Goal: Transaction & Acquisition: Obtain resource

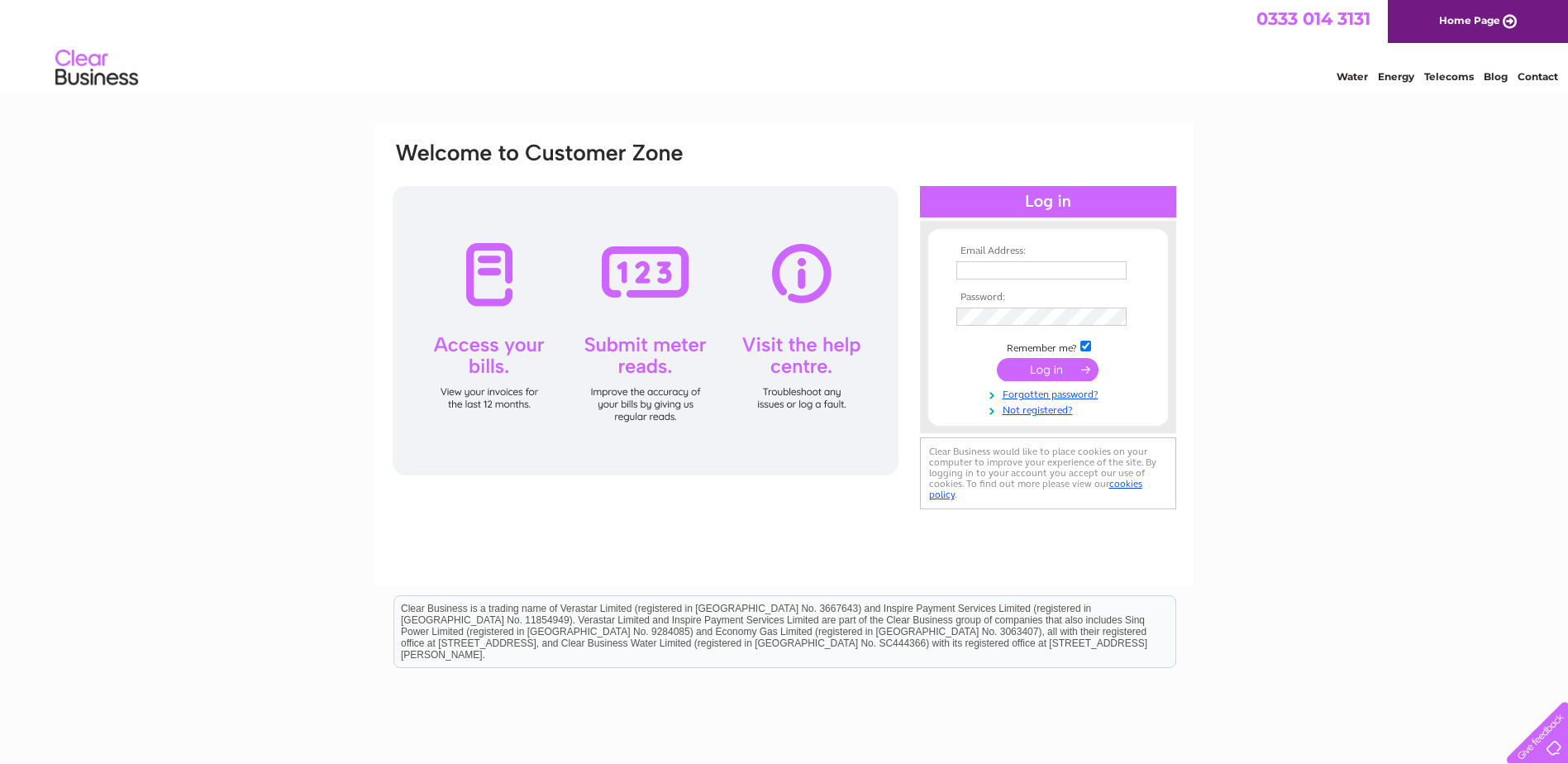
click at [1038, 267] on input "text" at bounding box center [1041, 270] width 170 height 19
type input "kawsor@gmail.com"
click at [1053, 371] on input "submit" at bounding box center [1048, 370] width 102 height 23
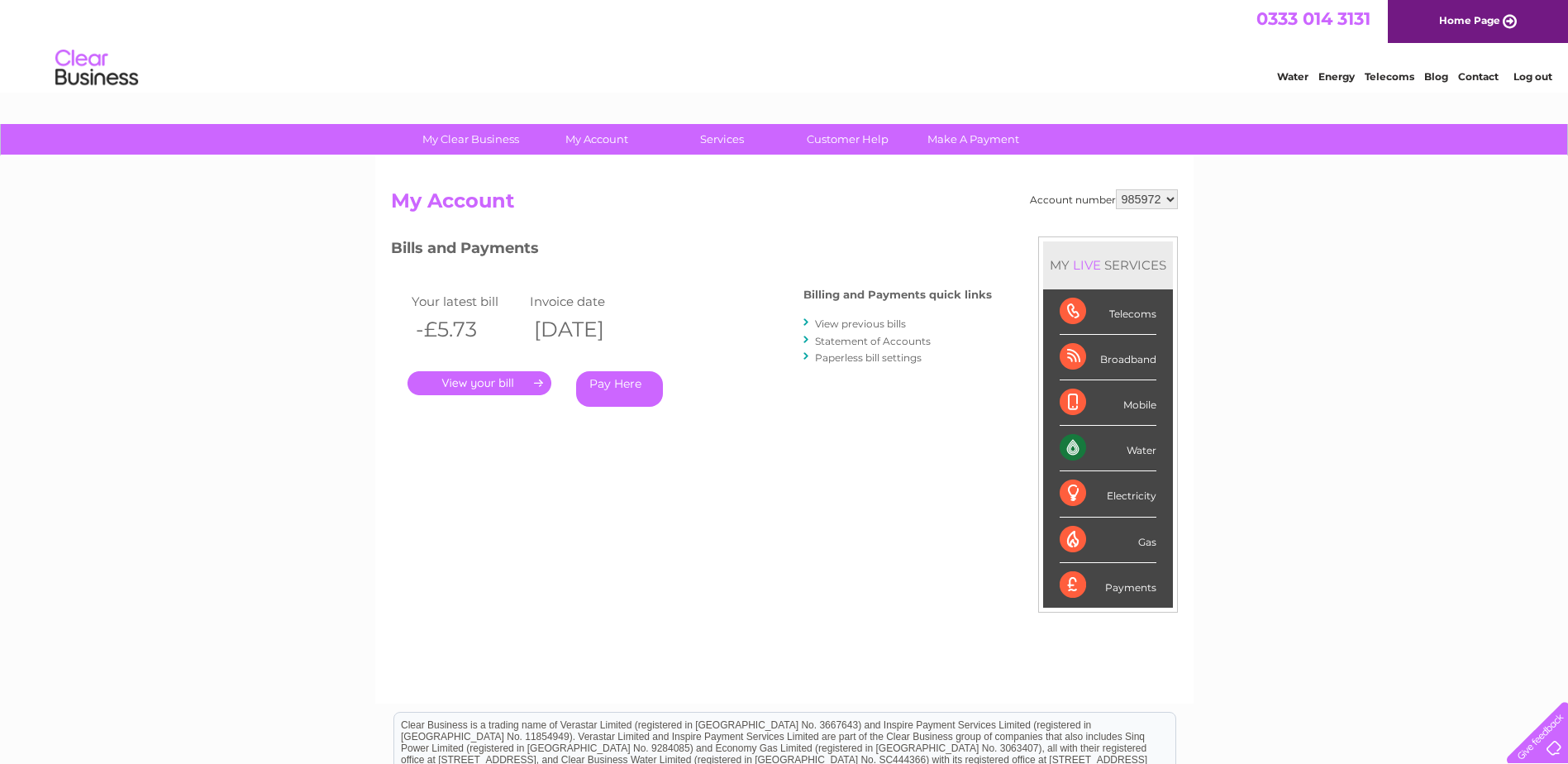
click at [504, 382] on link "." at bounding box center [479, 383] width 143 height 24
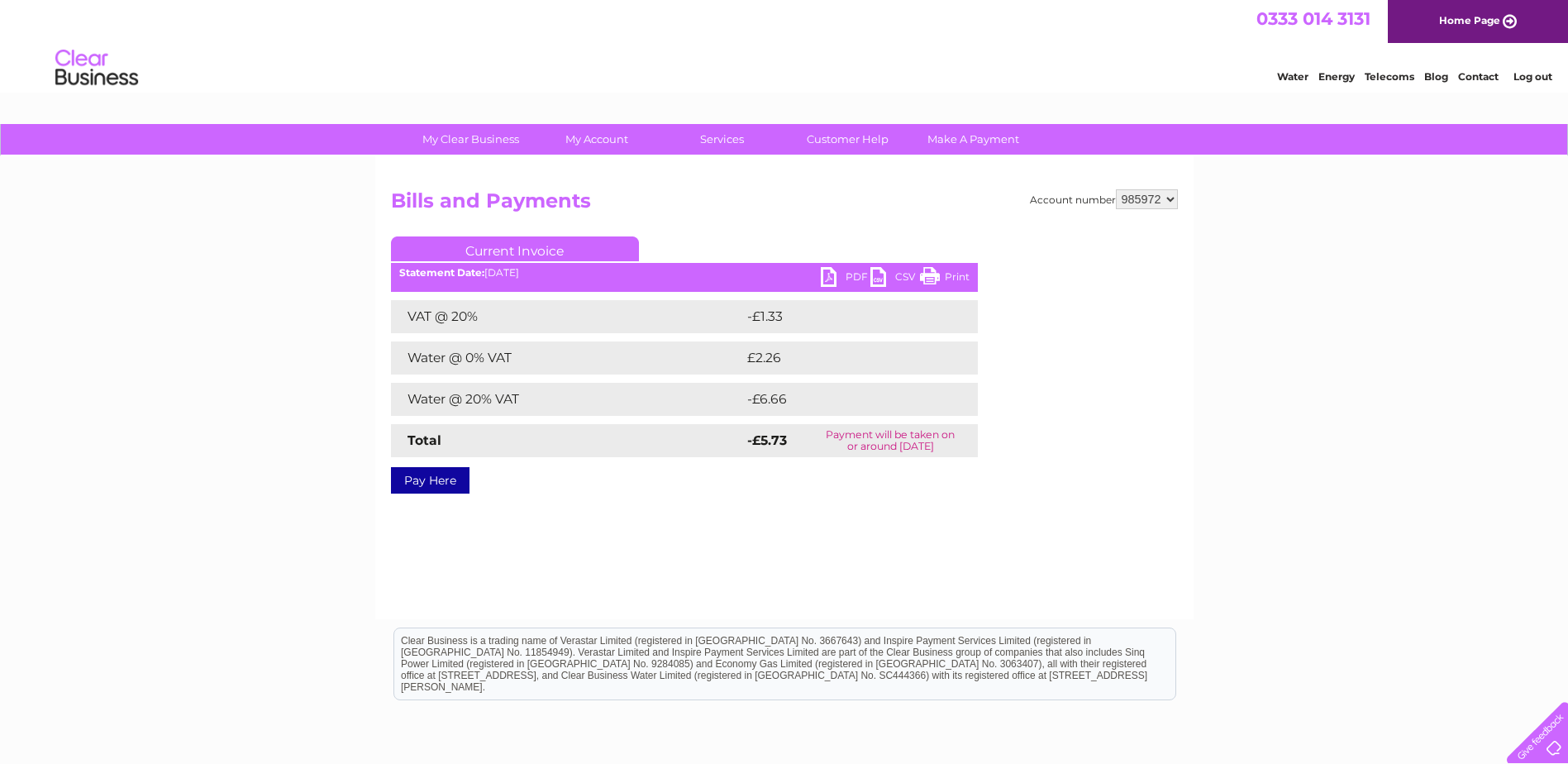
drag, startPoint x: 941, startPoint y: 277, endPoint x: 229, endPoint y: 46, distance: 748.5
click at [941, 277] on link "Print" at bounding box center [945, 279] width 50 height 24
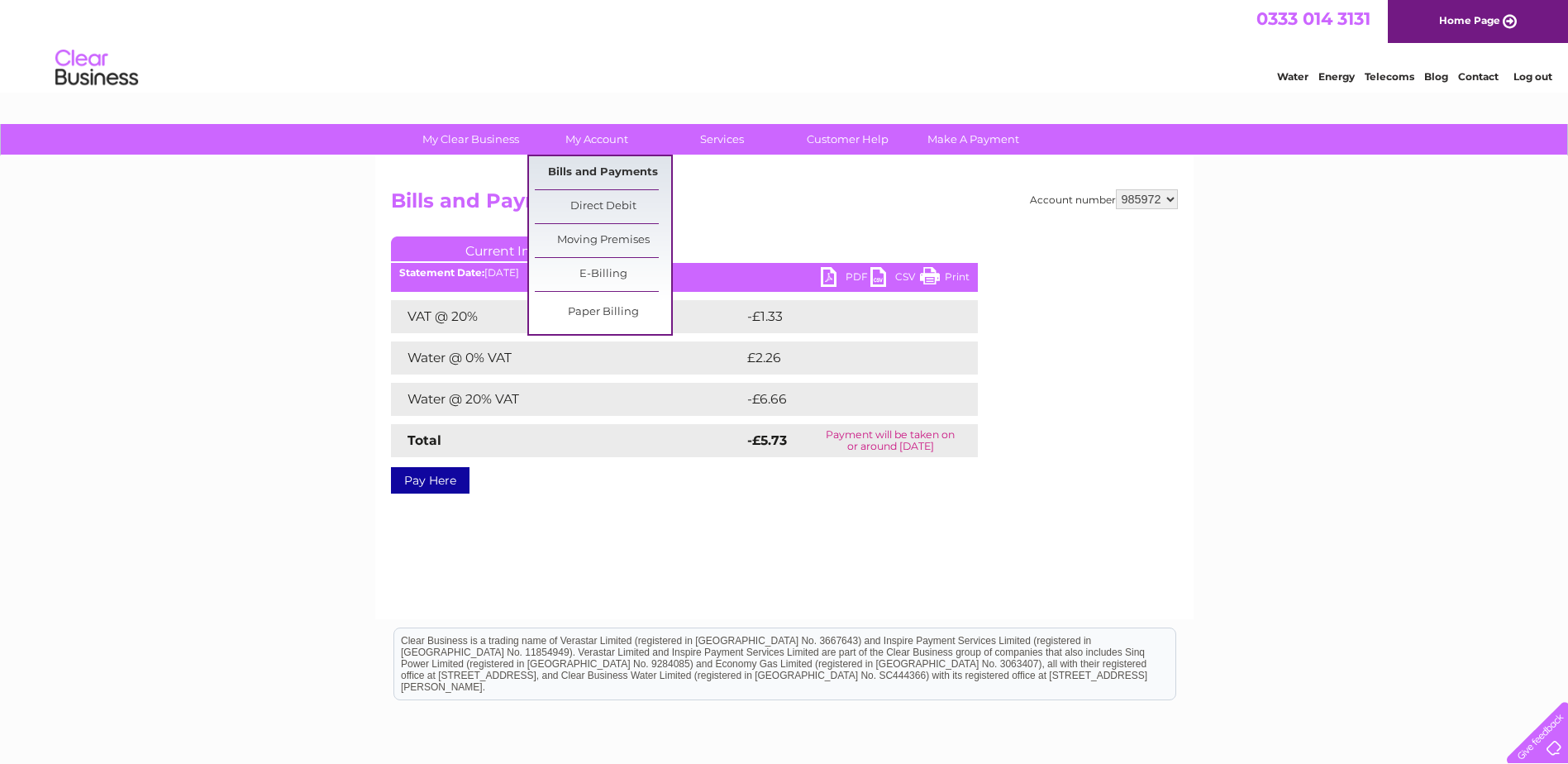
click at [588, 165] on link "Bills and Payments" at bounding box center [603, 173] width 136 height 33
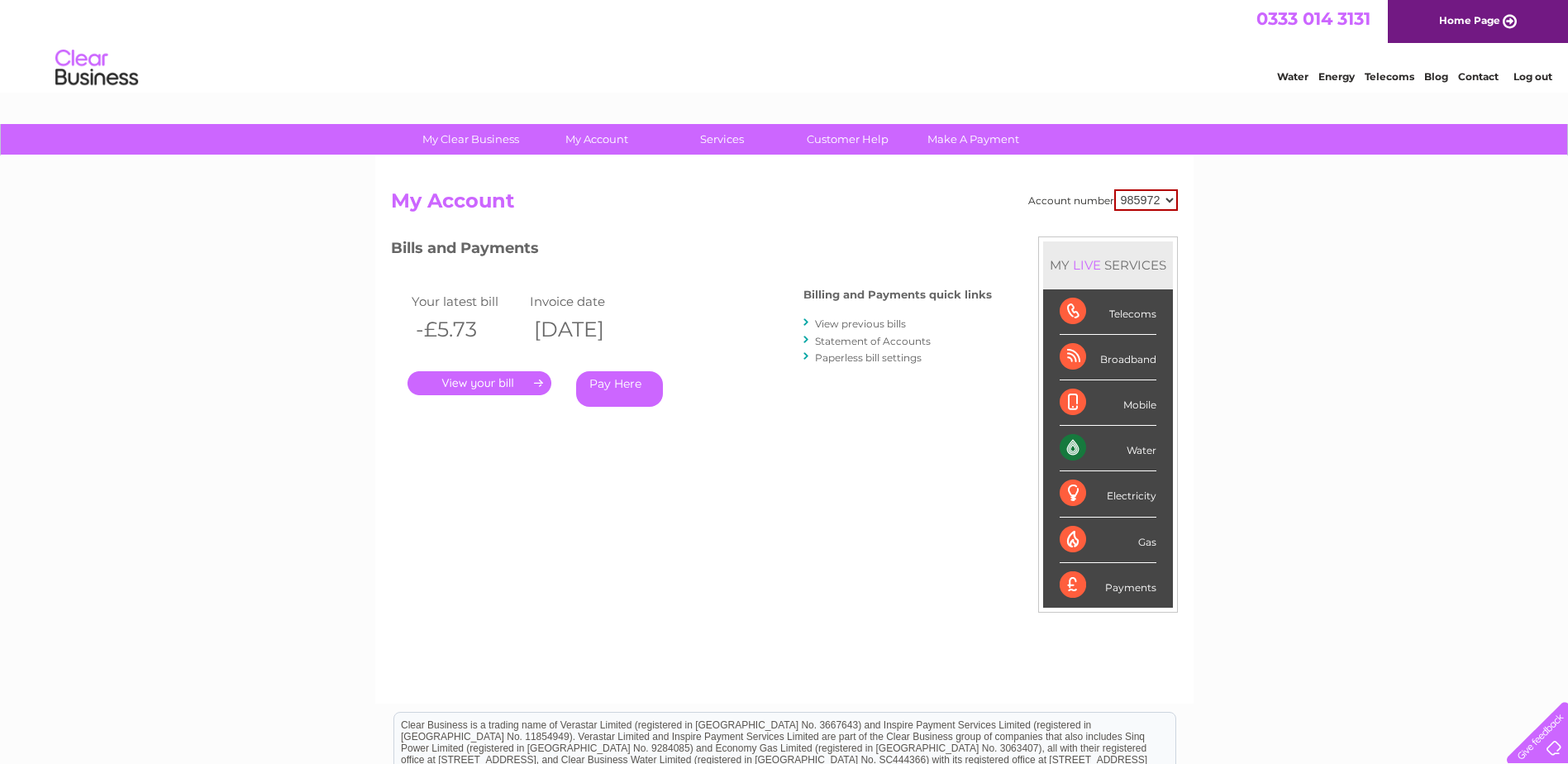
click at [498, 384] on link "." at bounding box center [479, 383] width 143 height 24
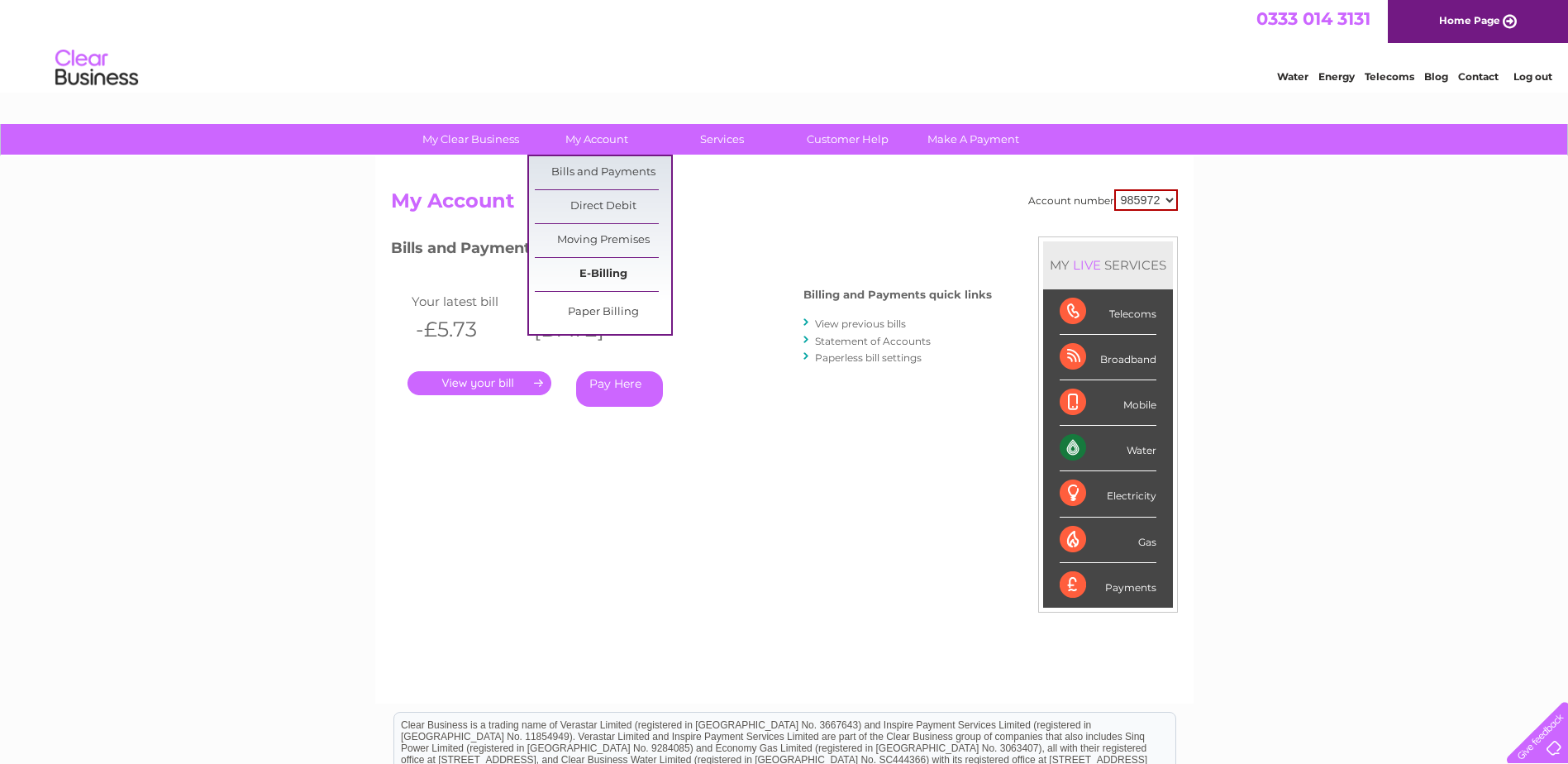
click at [622, 271] on link "E-Billing" at bounding box center [603, 275] width 136 height 33
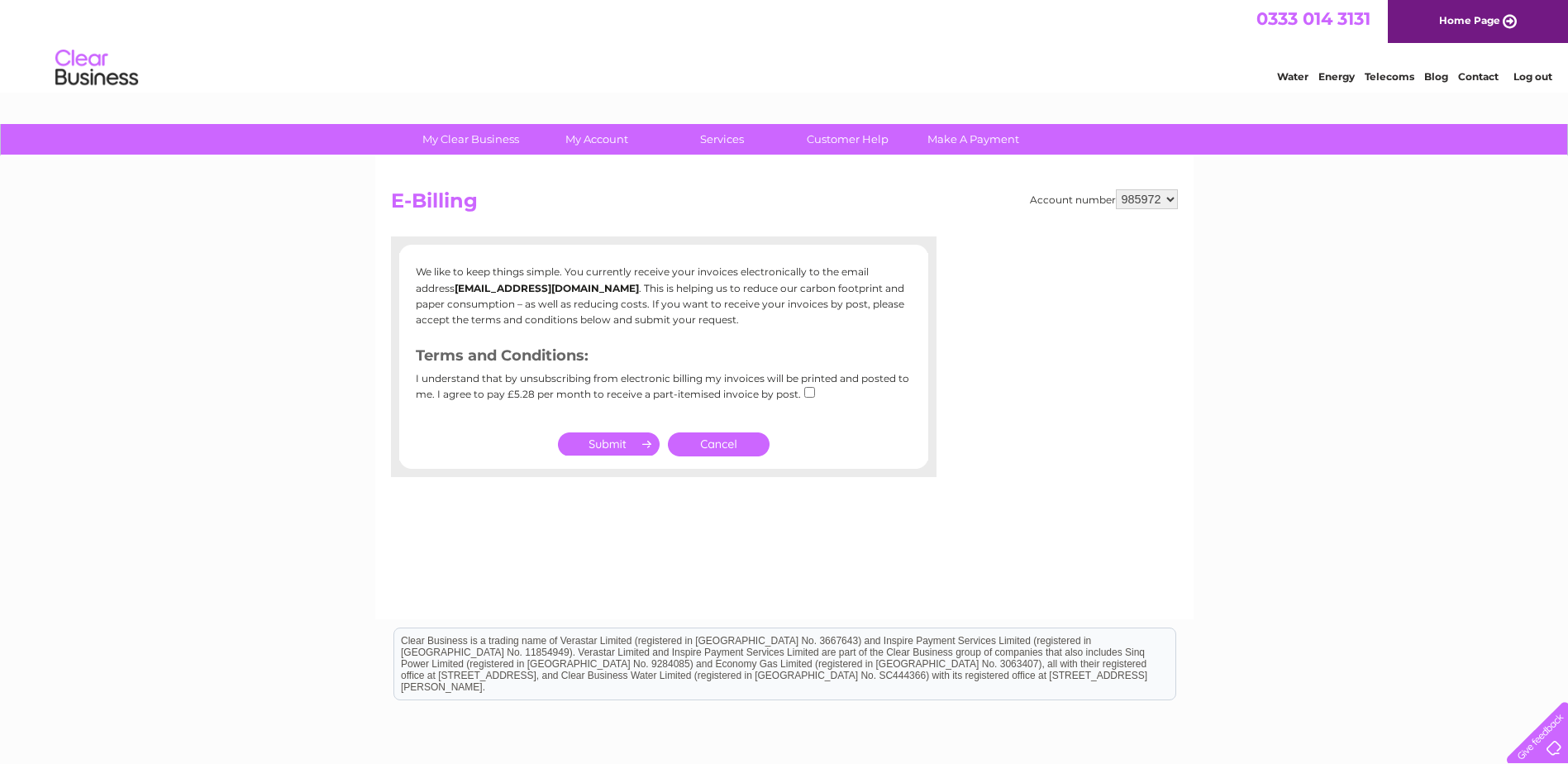
click at [722, 431] on td "Cancel" at bounding box center [718, 445] width 110 height 32
click at [722, 439] on link "Cancel" at bounding box center [719, 445] width 102 height 24
click at [722, 440] on link "Cancel" at bounding box center [719, 445] width 102 height 24
click at [722, 441] on link "Cancel" at bounding box center [719, 445] width 102 height 24
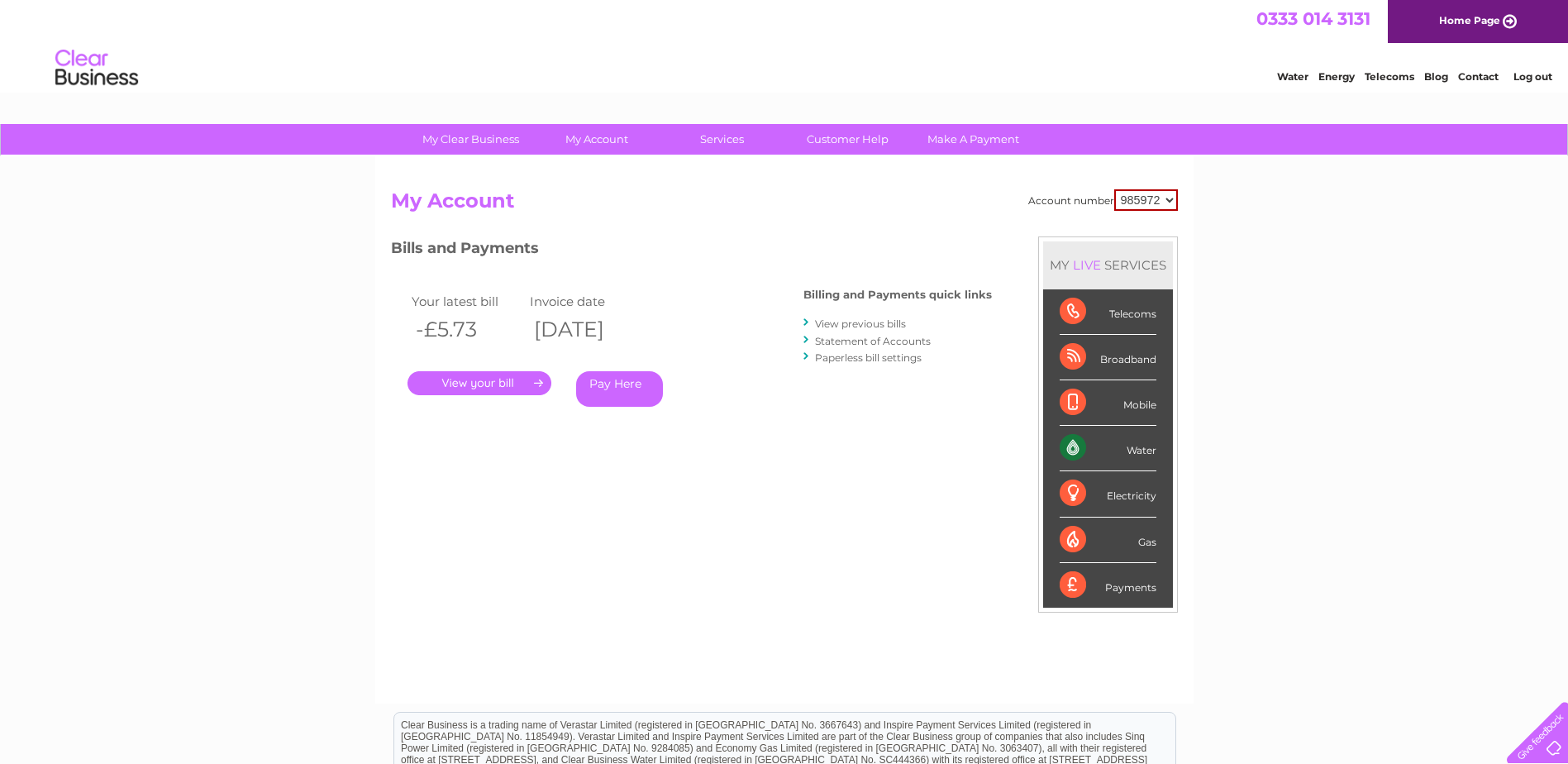
click at [885, 326] on link "View previous bills" at bounding box center [860, 323] width 91 height 12
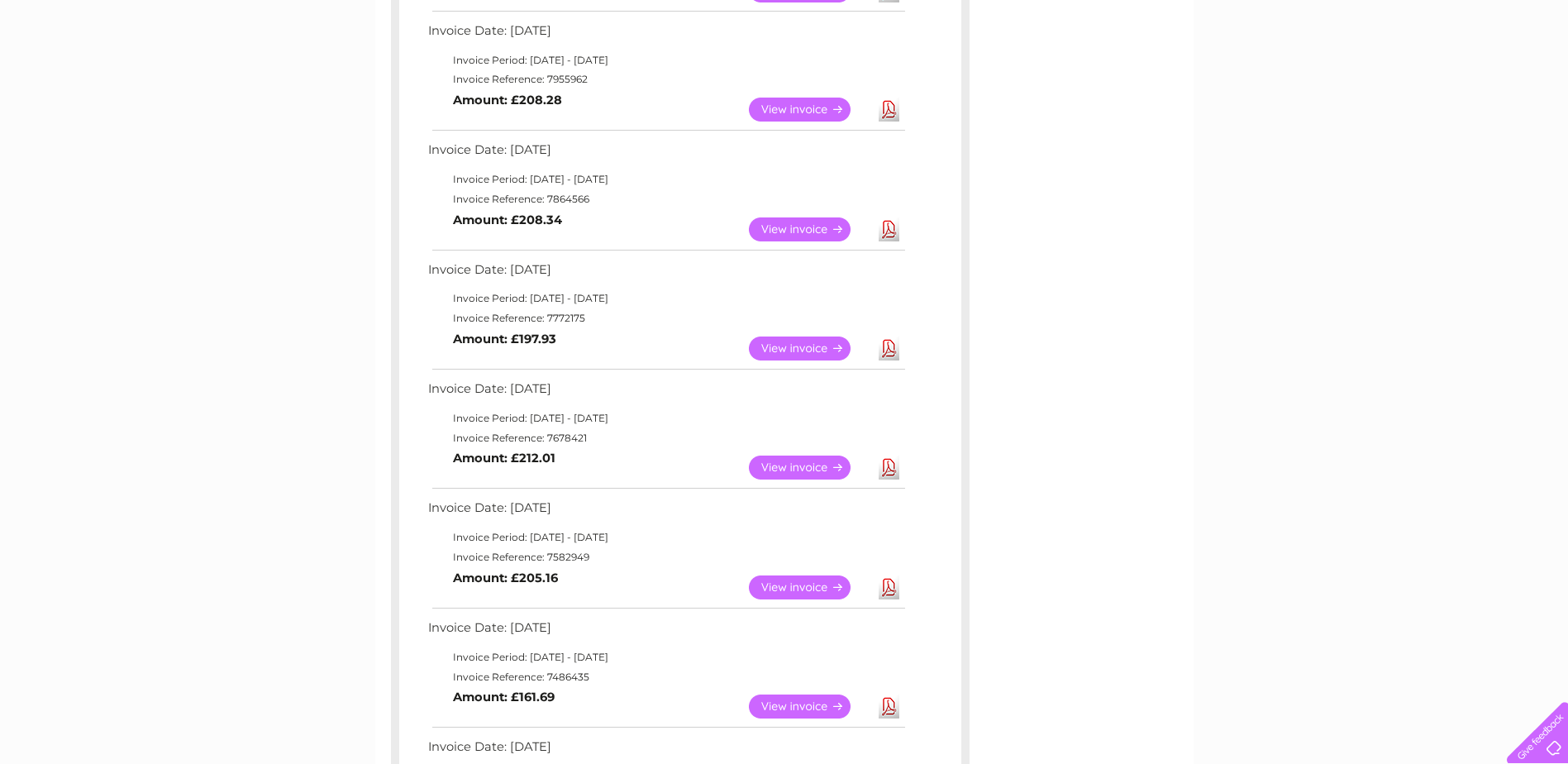
scroll to position [413, 0]
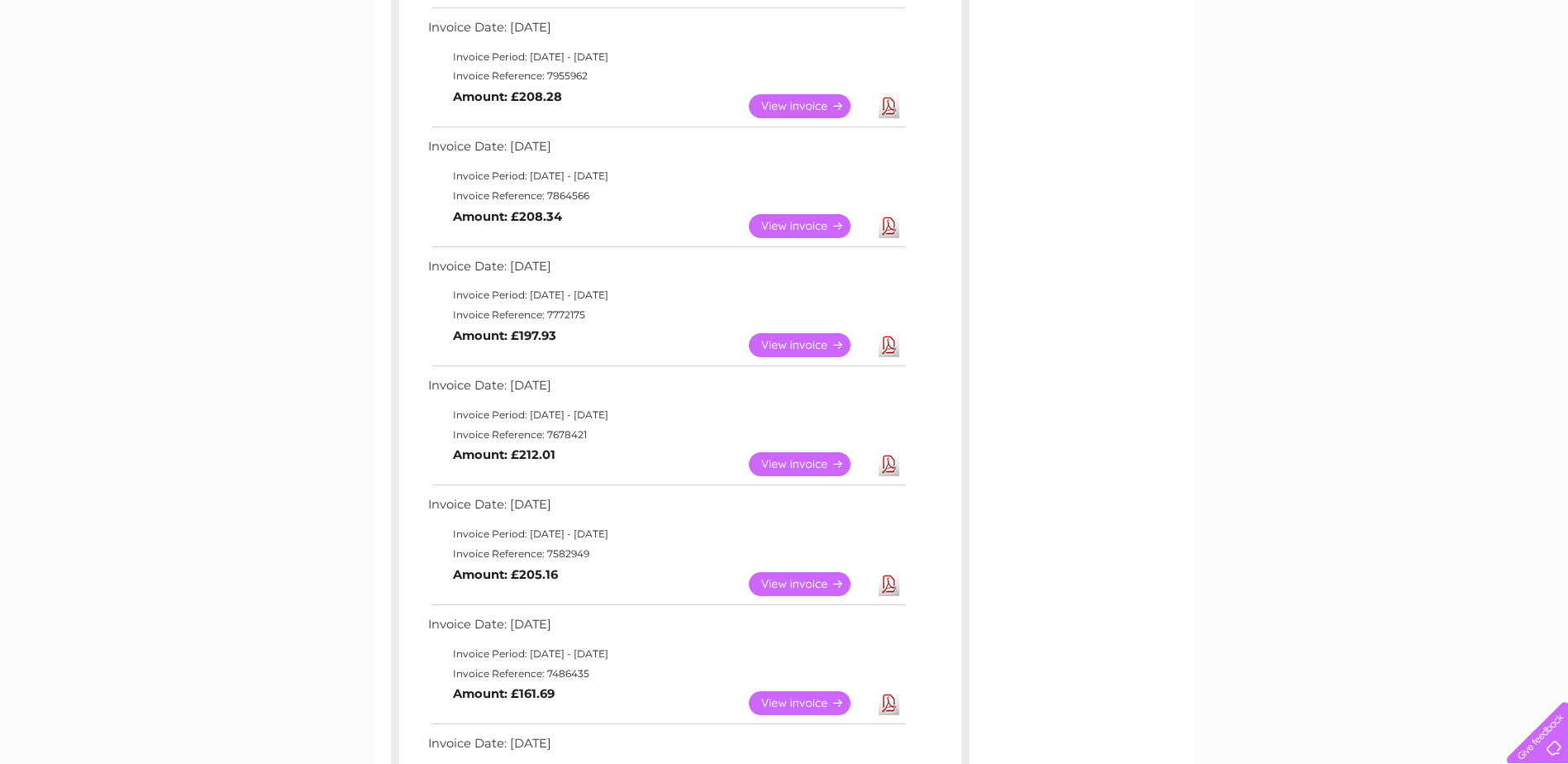
click at [803, 459] on link "View" at bounding box center [809, 464] width 121 height 24
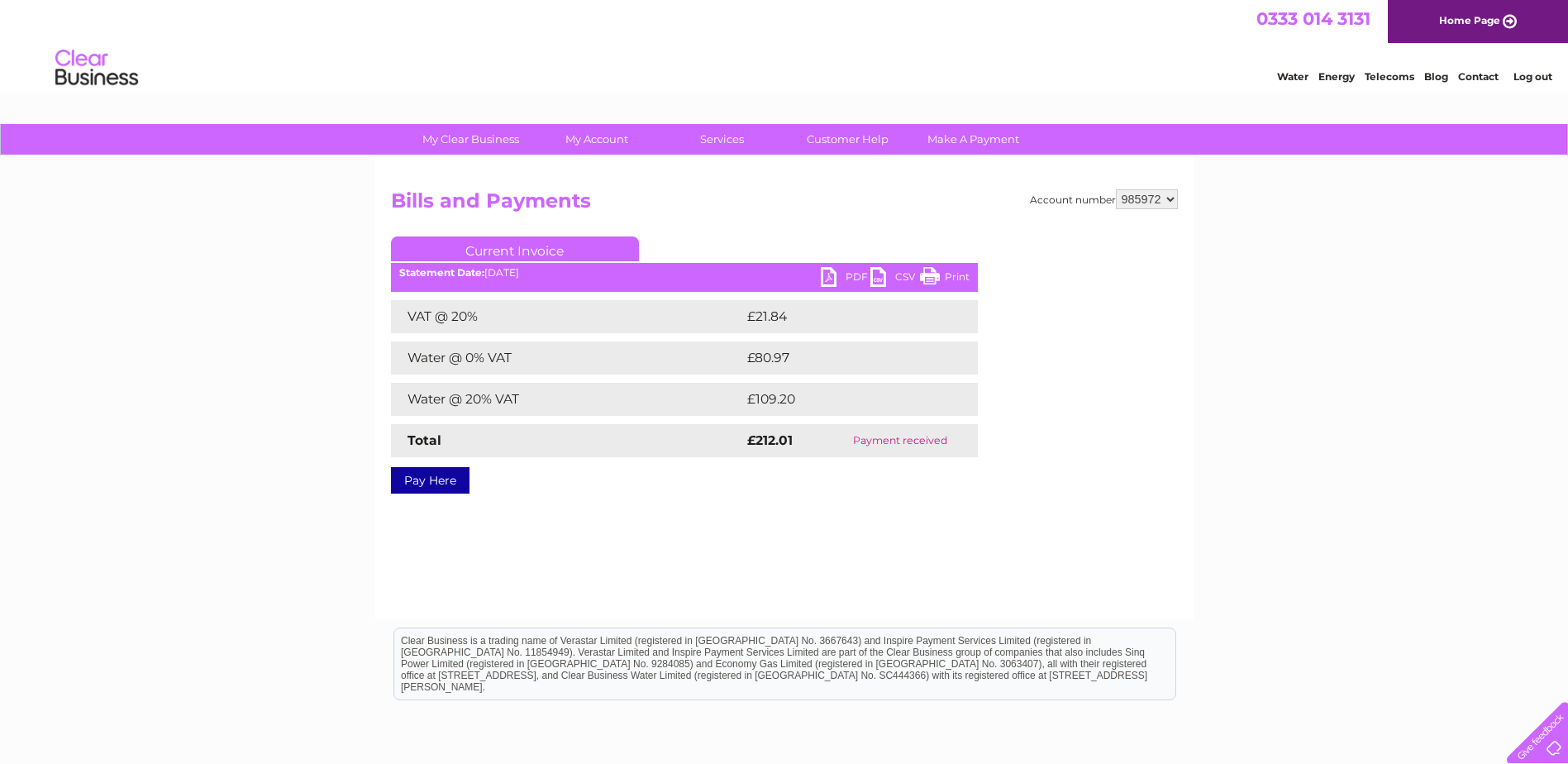
click at [838, 273] on link "PDF" at bounding box center [846, 279] width 50 height 24
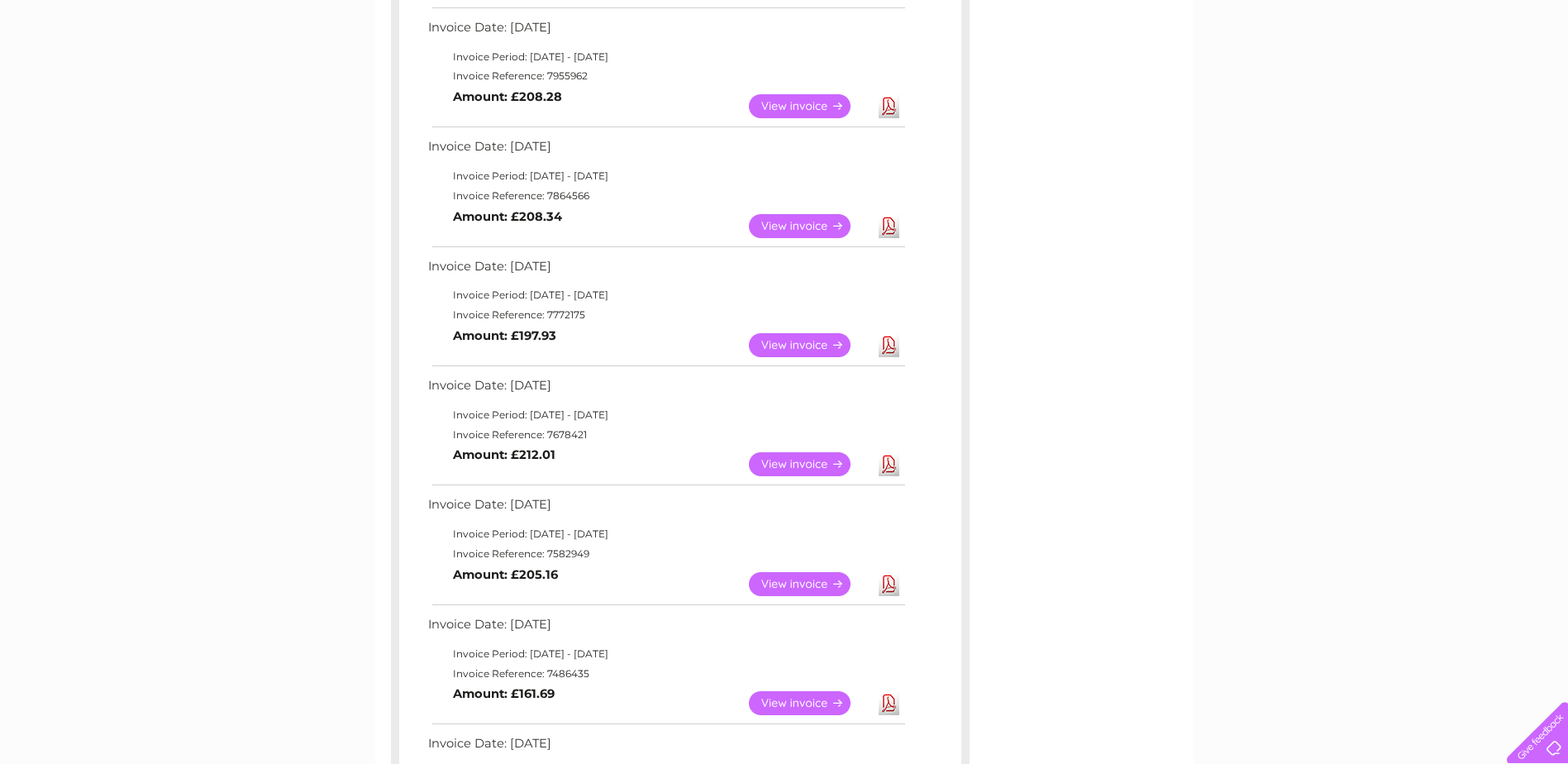
click at [817, 344] on link "View" at bounding box center [809, 345] width 121 height 24
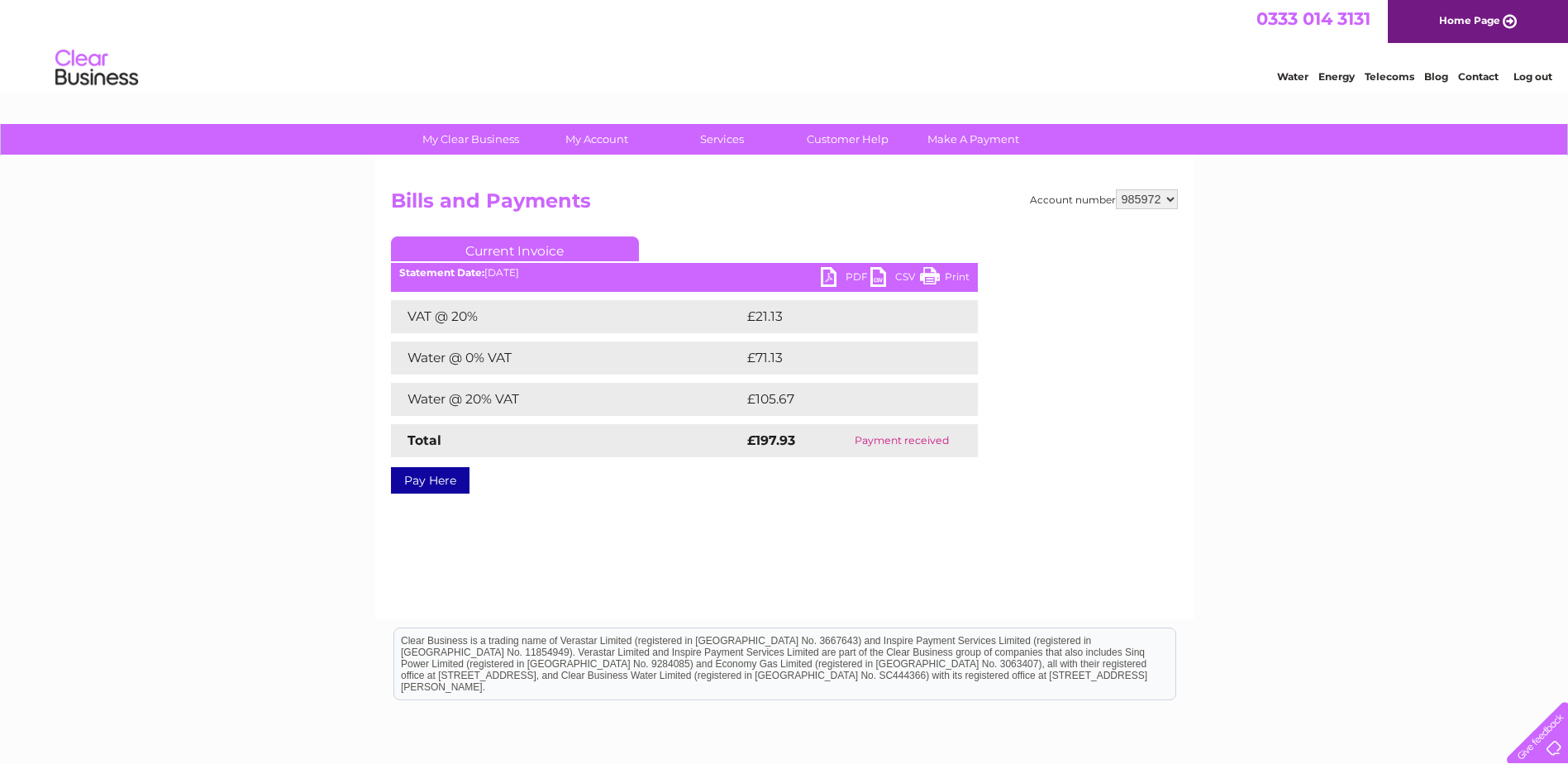
drag, startPoint x: 955, startPoint y: 271, endPoint x: 212, endPoint y: 54, distance: 774.0
click at [955, 271] on link "Print" at bounding box center [945, 279] width 50 height 24
click at [844, 275] on link "PDF" at bounding box center [846, 279] width 50 height 24
click at [833, 270] on link "PDF" at bounding box center [846, 279] width 50 height 24
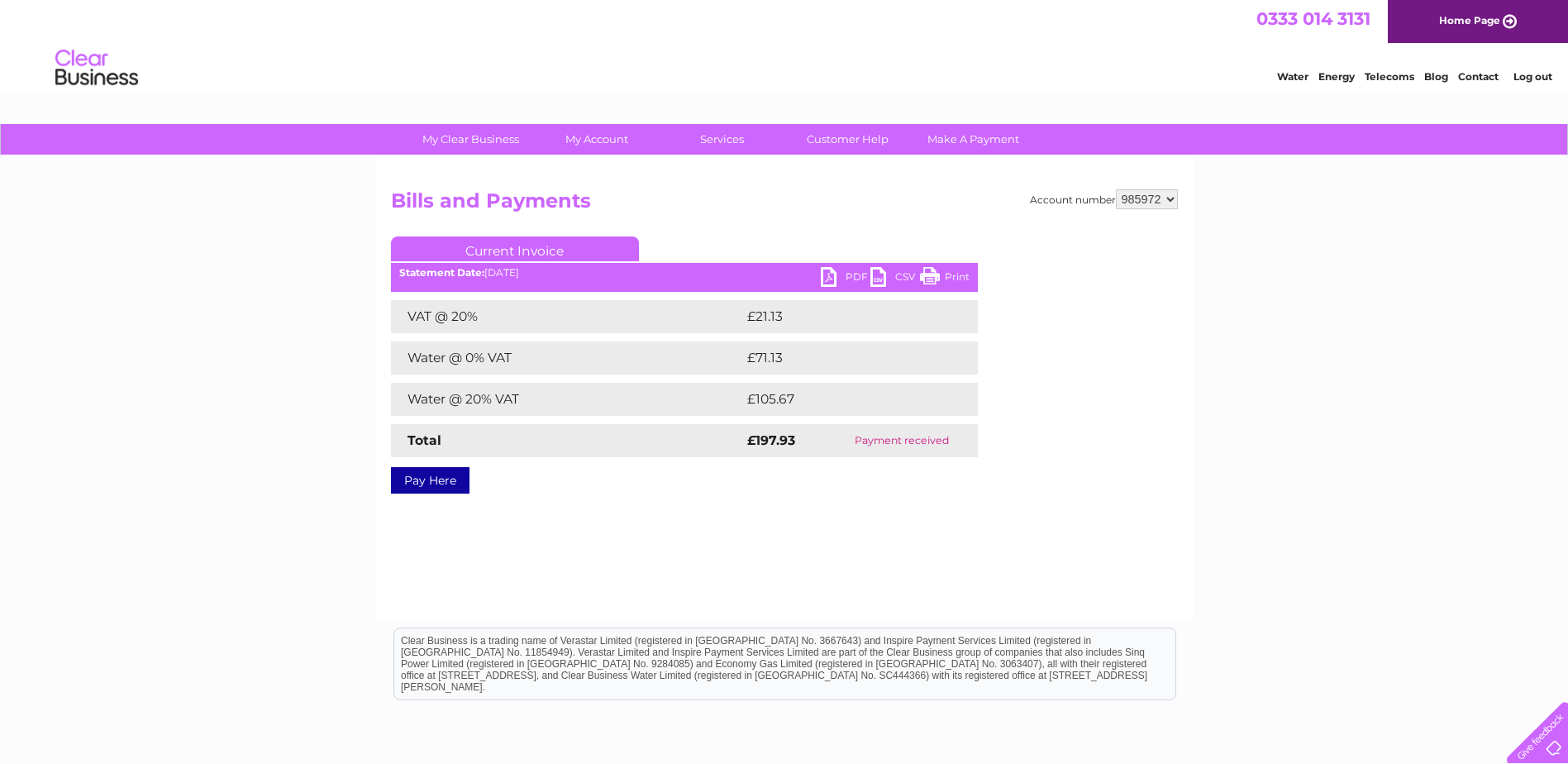
click at [831, 271] on link "PDF" at bounding box center [846, 279] width 50 height 24
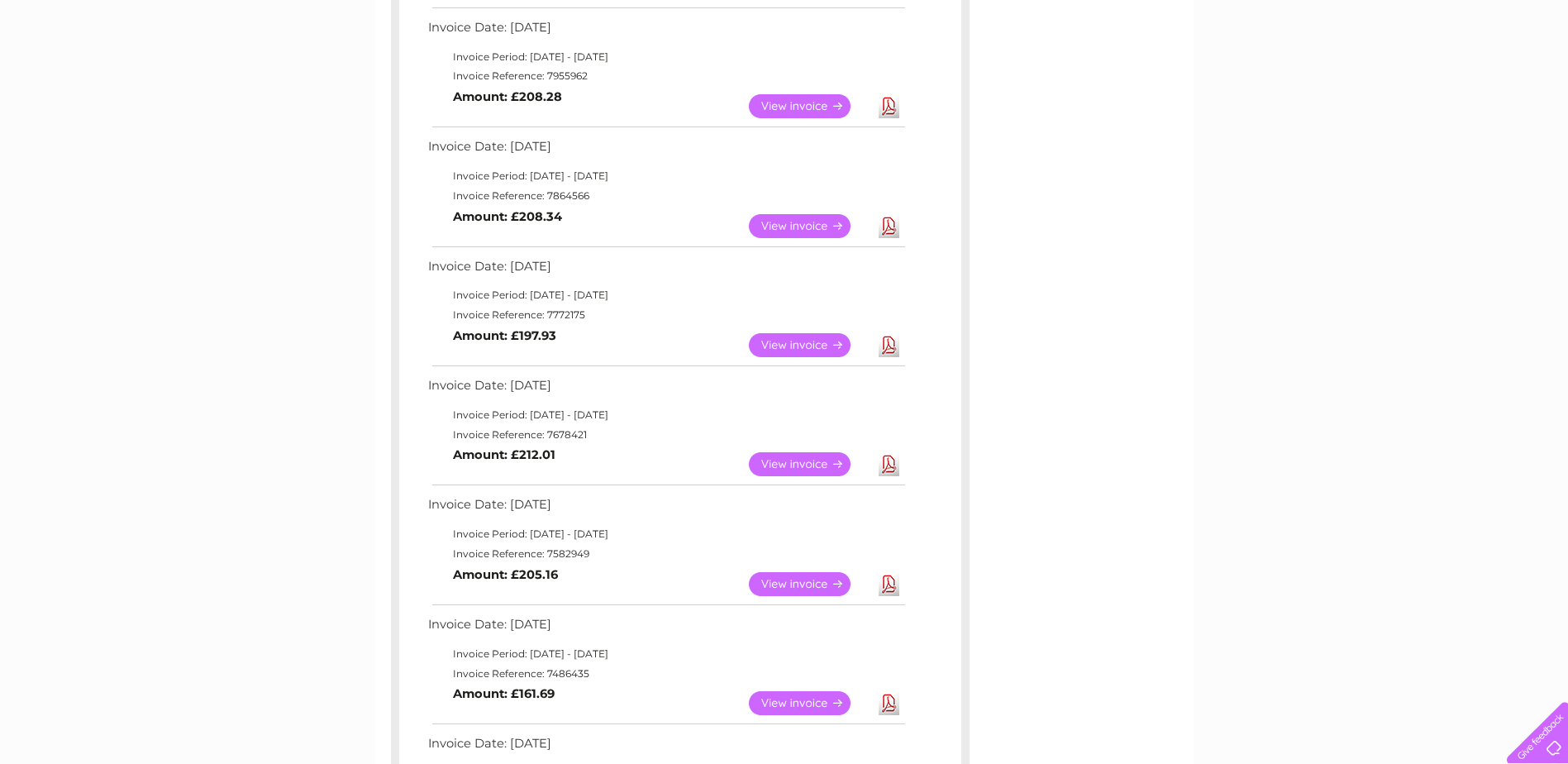
click at [782, 223] on link "View" at bounding box center [809, 226] width 121 height 24
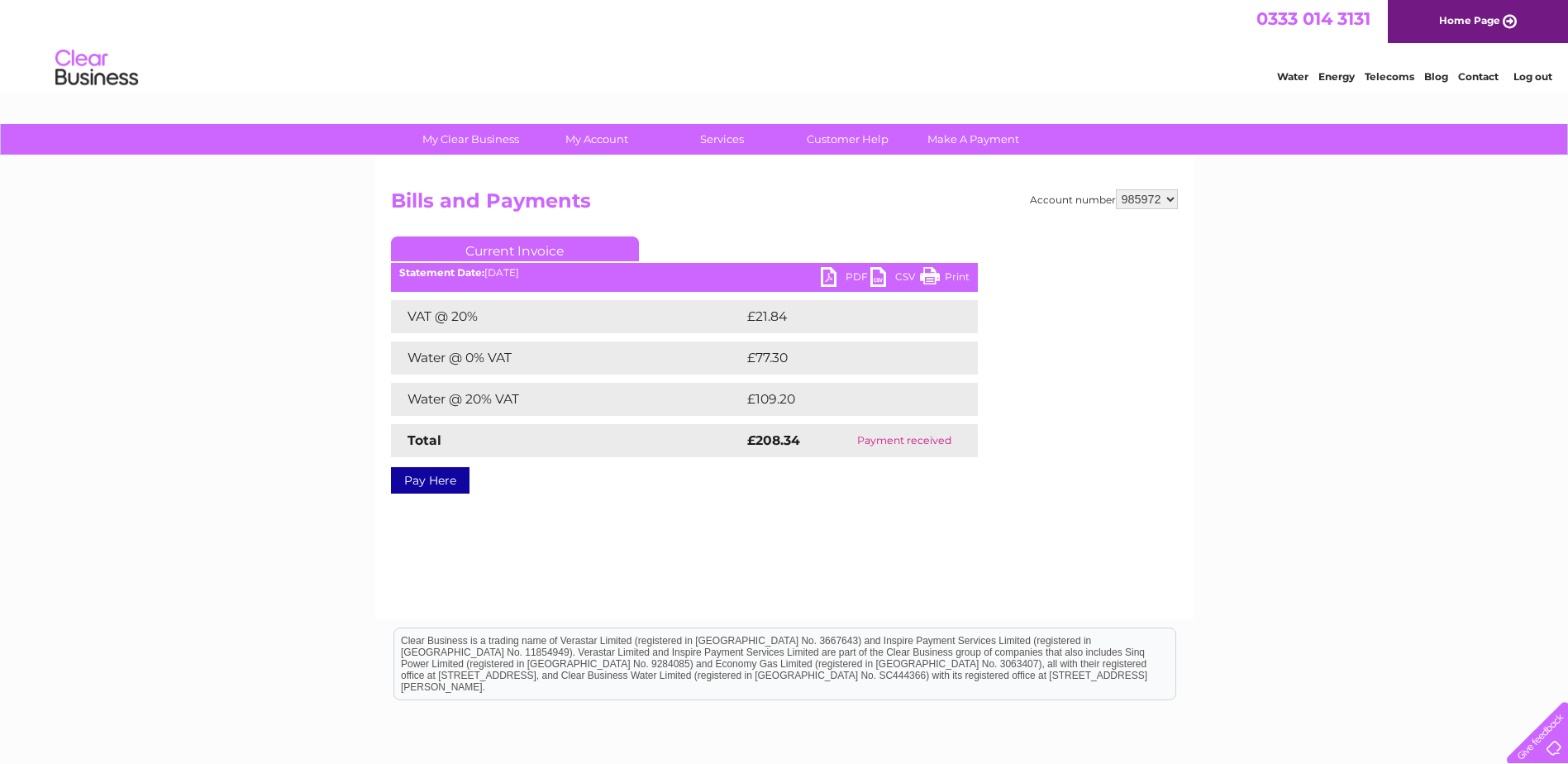
click at [854, 274] on link "PDF" at bounding box center [846, 279] width 50 height 24
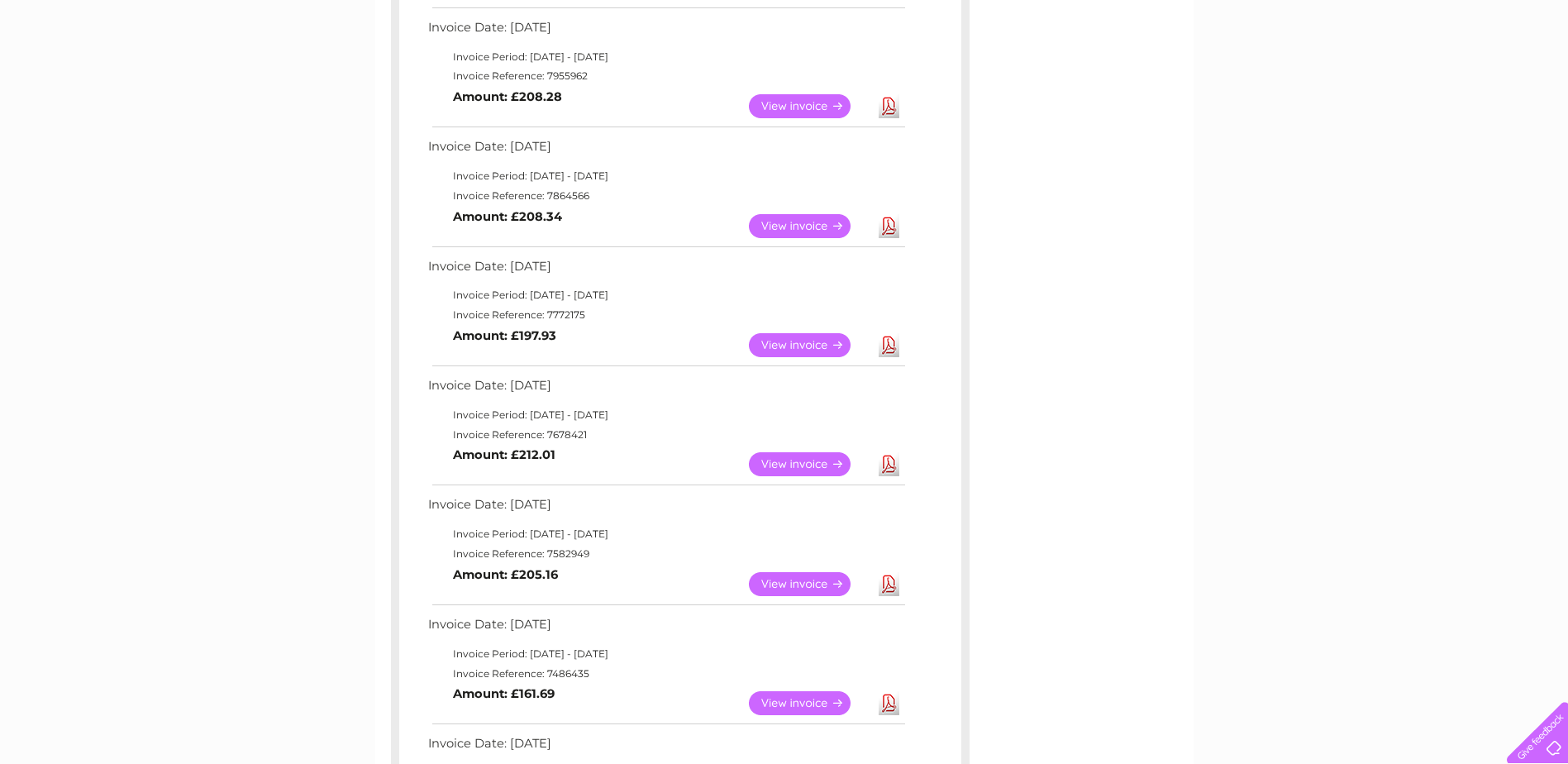
click at [815, 104] on link "View" at bounding box center [809, 106] width 121 height 24
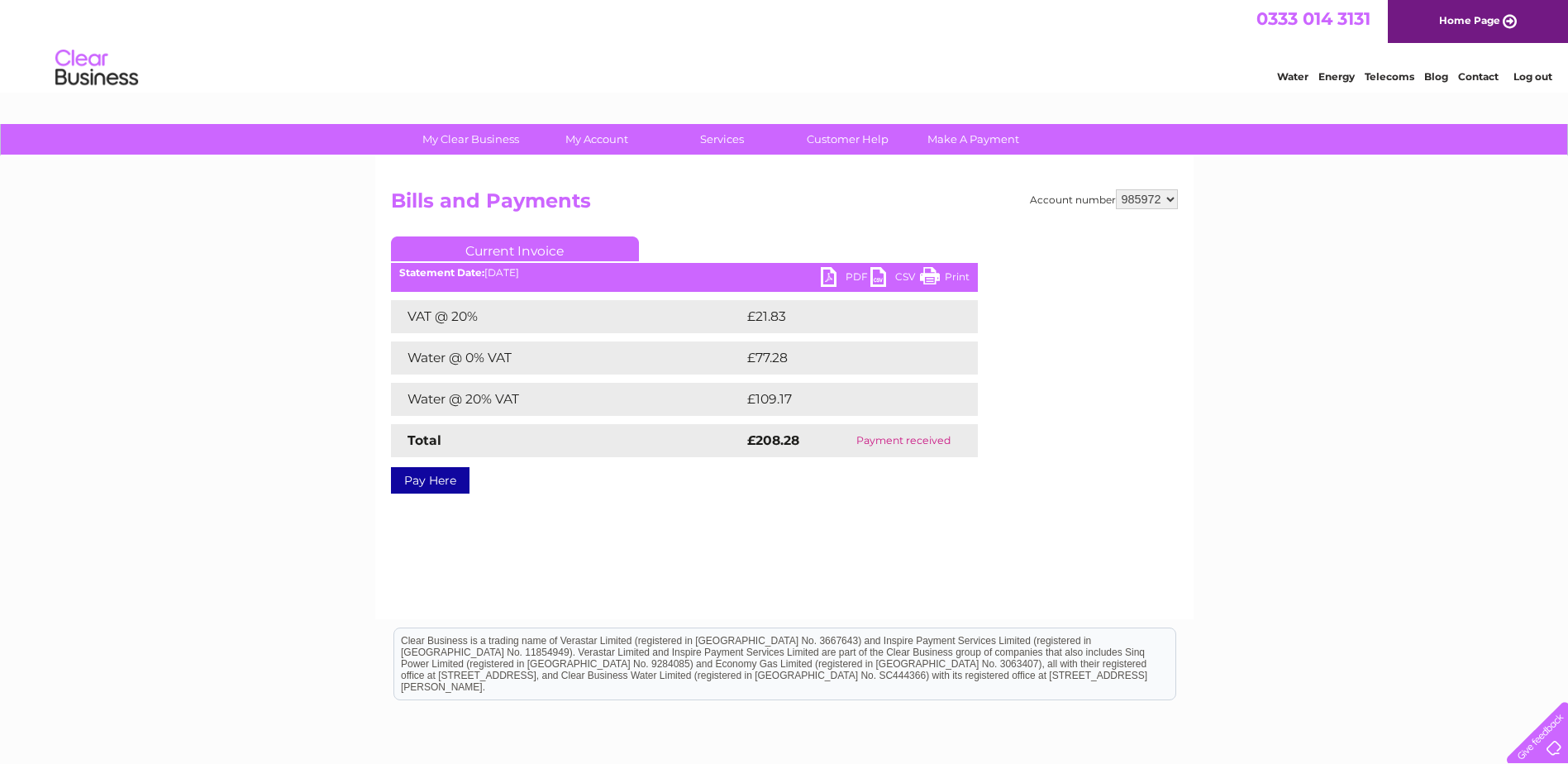
click at [838, 267] on ul "Current Invoice" at bounding box center [684, 251] width 587 height 31
click at [845, 271] on link "PDF" at bounding box center [846, 279] width 50 height 24
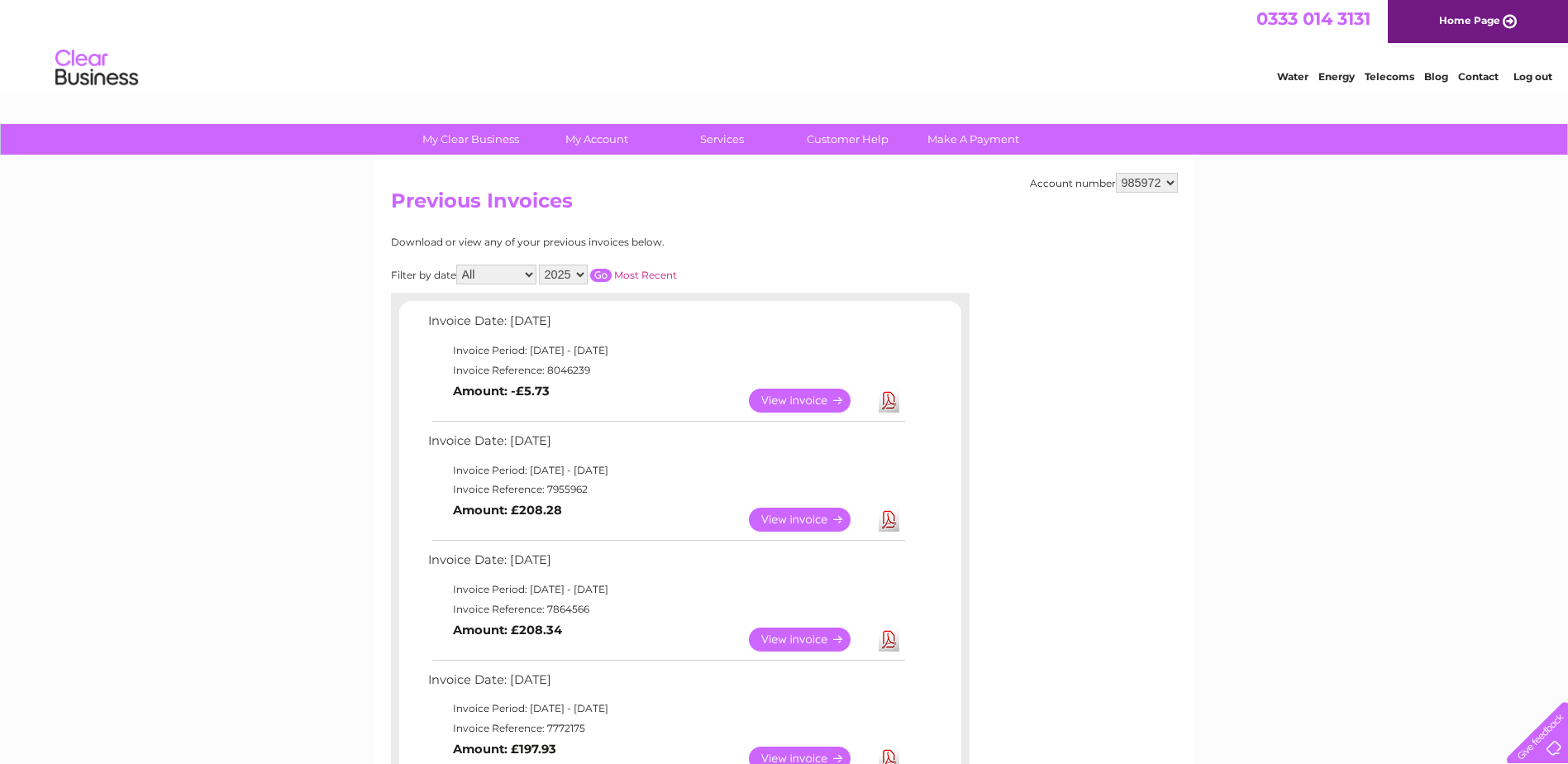
click at [1544, 73] on link "Log out" at bounding box center [1533, 76] width 39 height 12
